Goal: Task Accomplishment & Management: Manage account settings

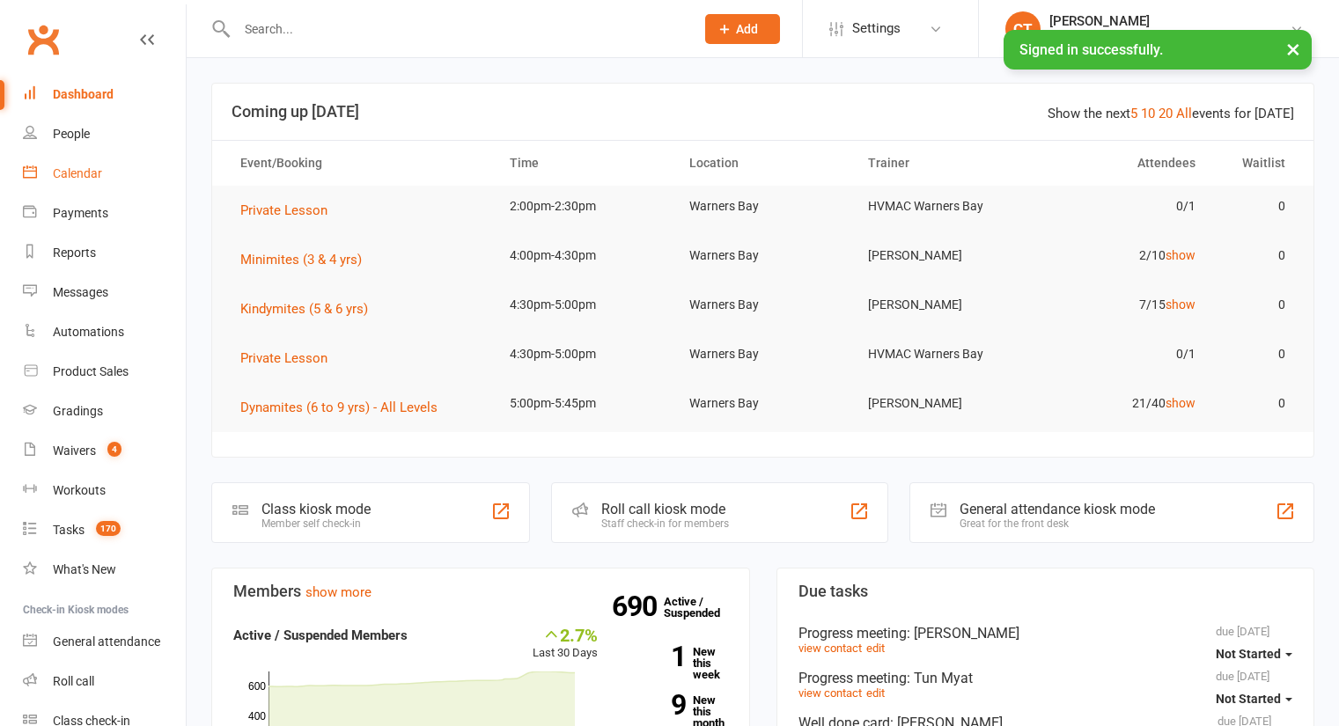
click at [105, 174] on link "Calendar" at bounding box center [104, 174] width 163 height 40
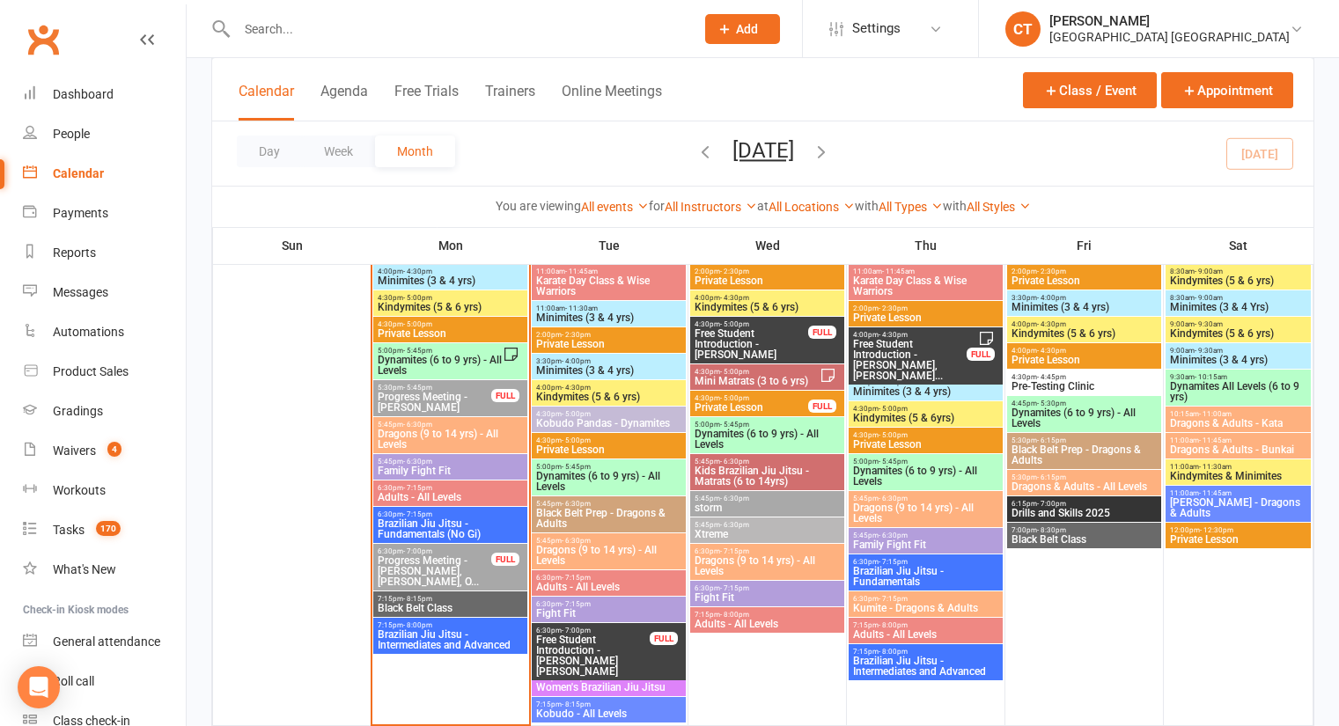
scroll to position [1292, 0]
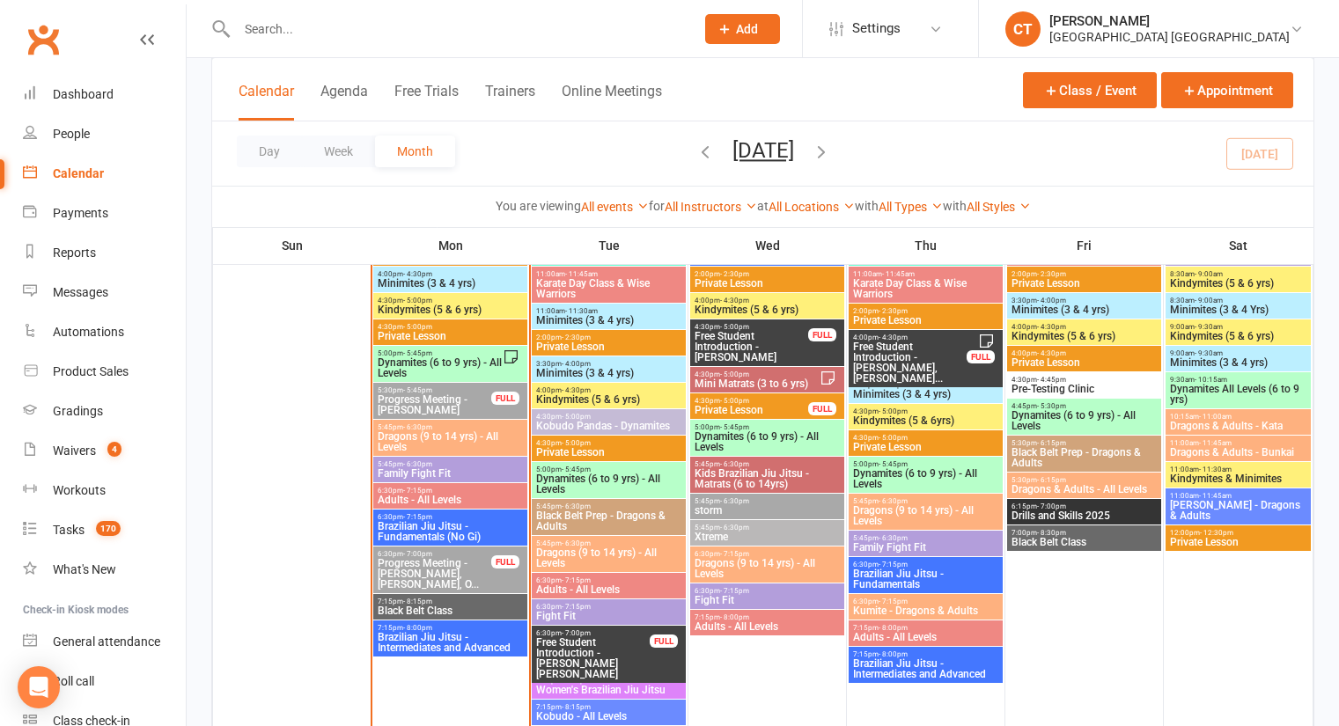
click at [450, 366] on span "Dynamites (6 to 9 yrs) - All Levels" at bounding box center [440, 367] width 126 height 21
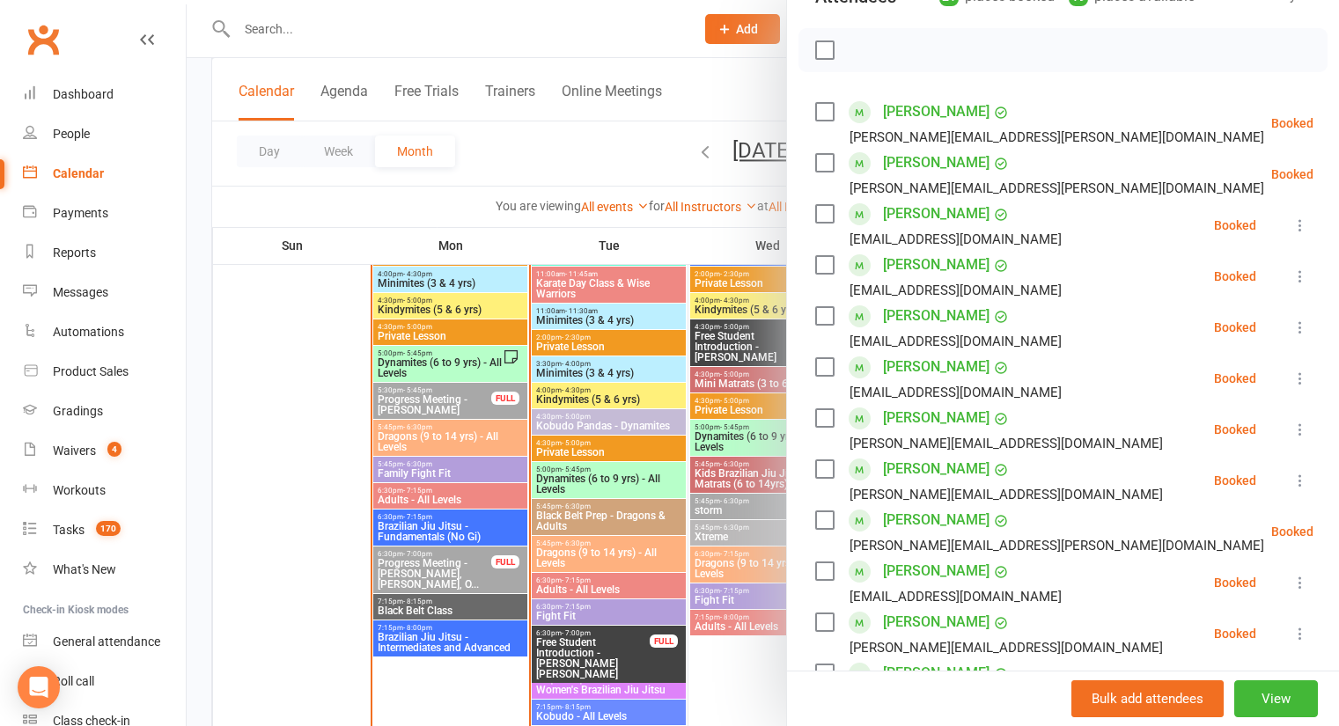
scroll to position [0, 0]
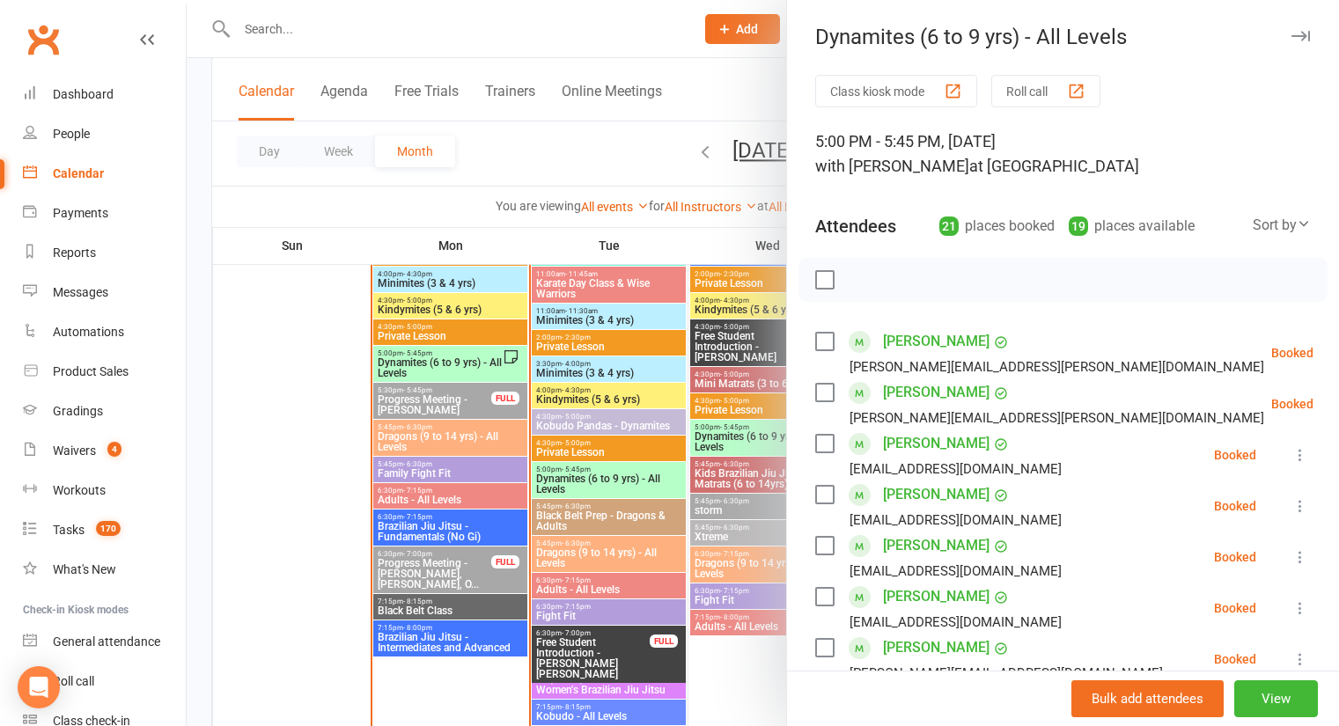
click at [1290, 26] on button "button" at bounding box center [1300, 36] width 21 height 21
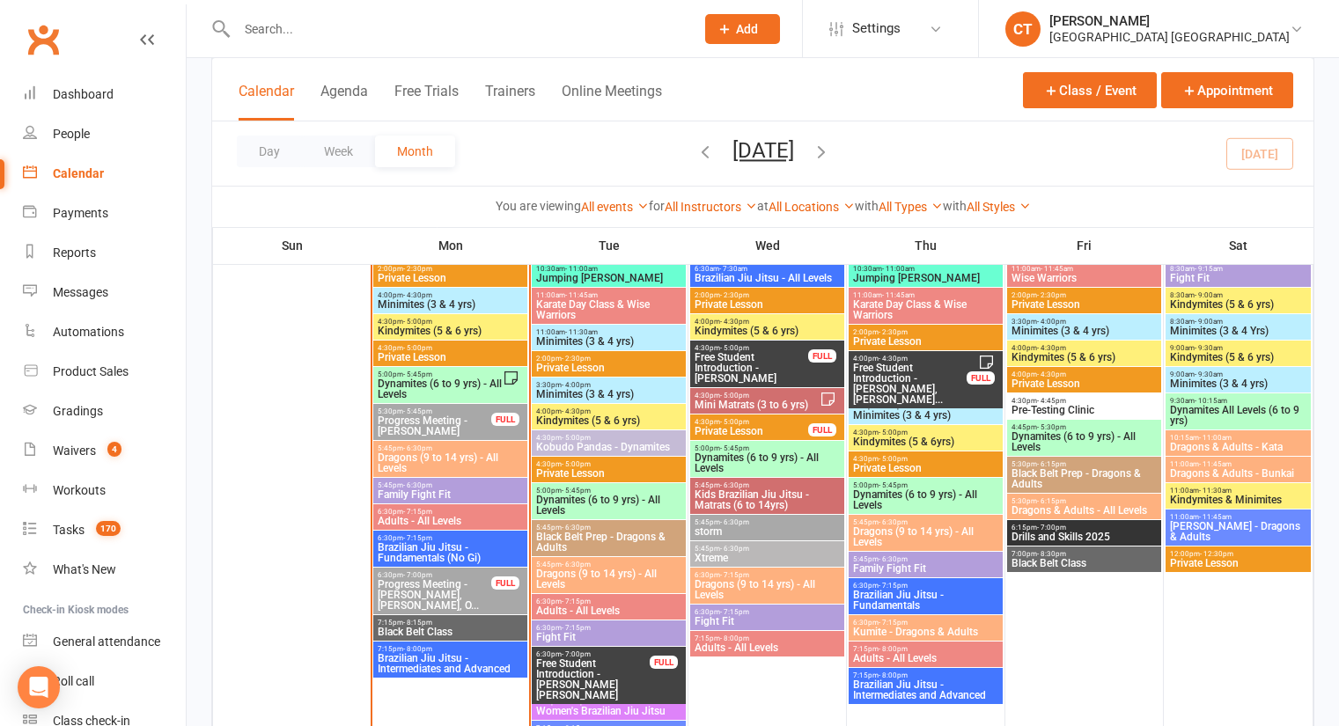
scroll to position [1275, 0]
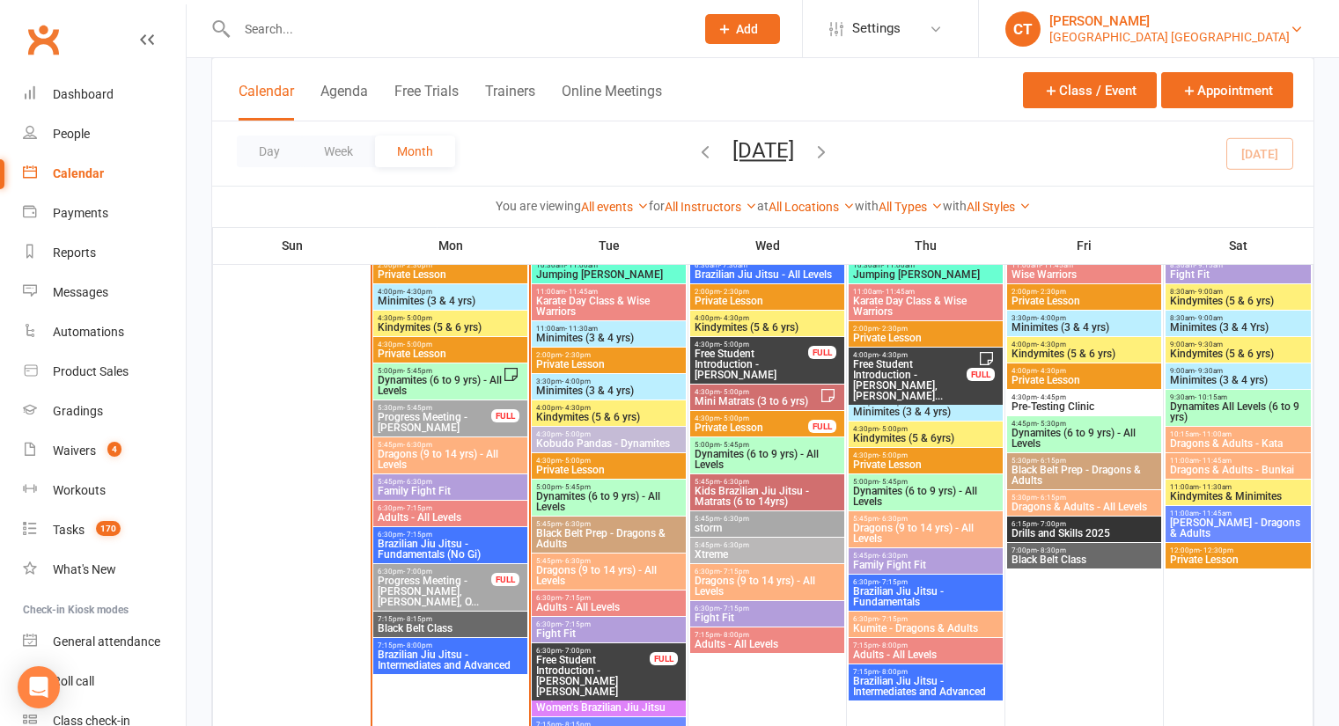
click at [1236, 35] on div "[GEOGRAPHIC_DATA] [GEOGRAPHIC_DATA]" at bounding box center [1169, 37] width 240 height 16
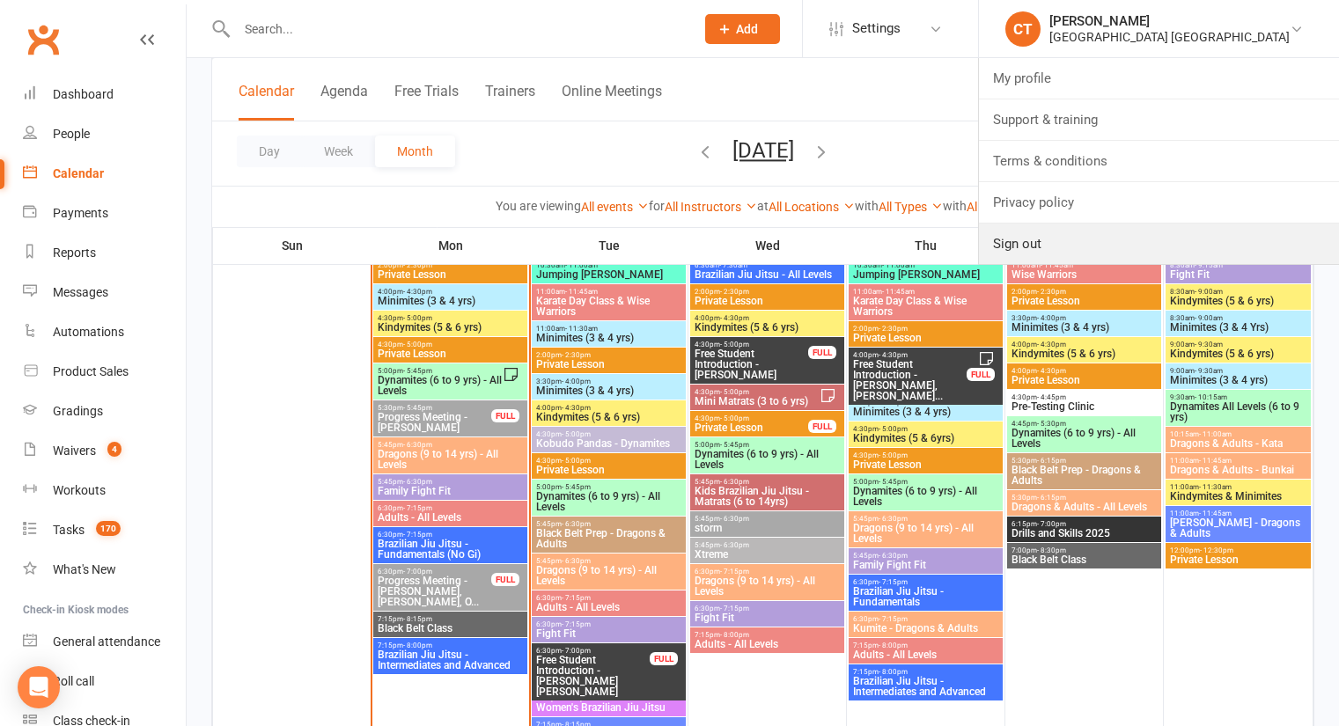
click at [1040, 240] on link "Sign out" at bounding box center [1159, 244] width 360 height 40
